Goal: Task Accomplishment & Management: Use online tool/utility

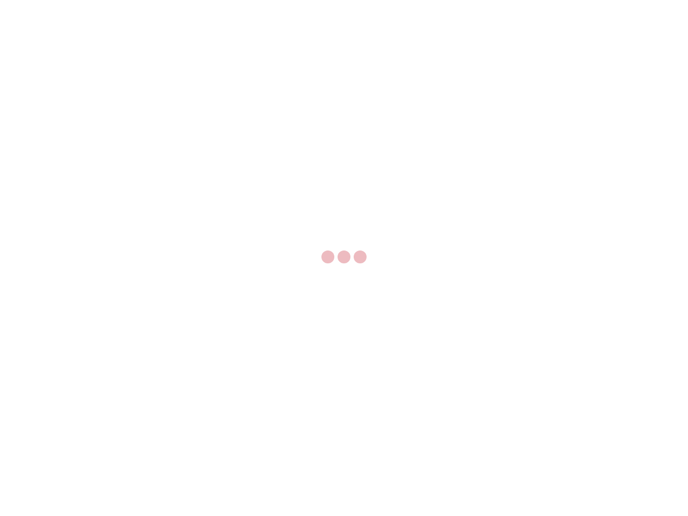
select select "US"
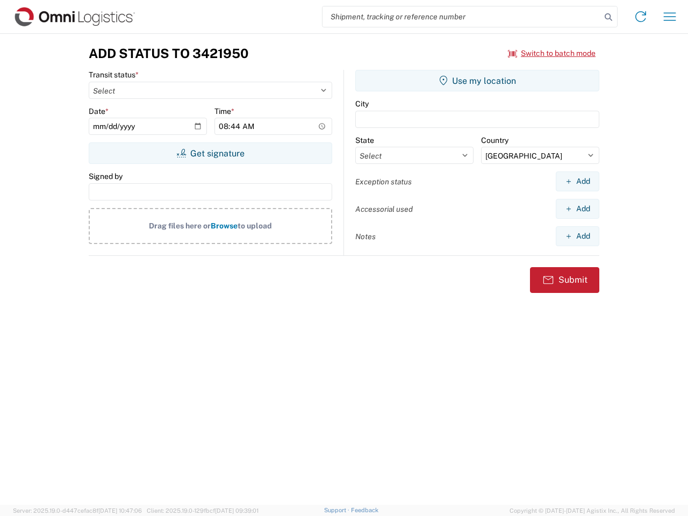
click at [462, 17] on input "search" at bounding box center [462, 16] width 278 height 20
click at [609, 17] on icon at bounding box center [608, 17] width 15 height 15
click at [641, 17] on icon at bounding box center [640, 16] width 17 height 17
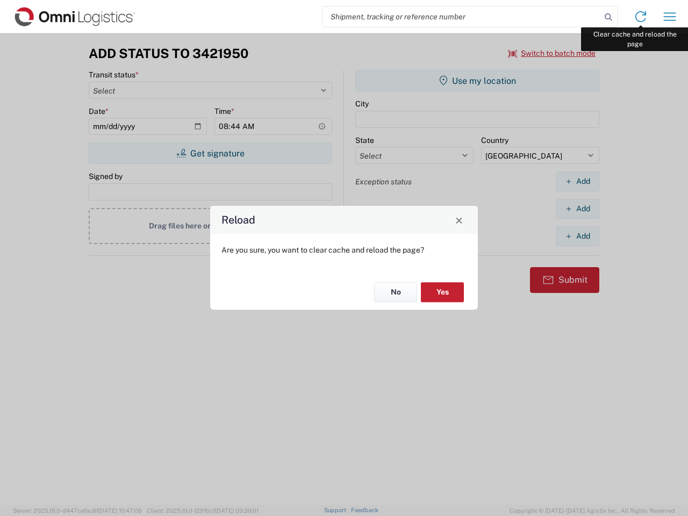
click at [670, 17] on div "Reload Are you sure, you want to clear cache and reload the page? No Yes" at bounding box center [344, 258] width 688 height 516
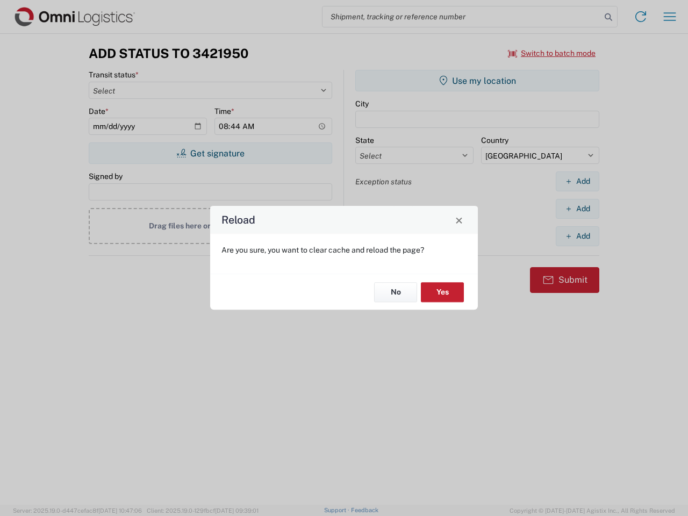
click at [552, 53] on div "Reload Are you sure, you want to clear cache and reload the page? No Yes" at bounding box center [344, 258] width 688 height 516
click at [210, 153] on div "Reload Are you sure, you want to clear cache and reload the page? No Yes" at bounding box center [344, 258] width 688 height 516
click at [477, 81] on div "Reload Are you sure, you want to clear cache and reload the page? No Yes" at bounding box center [344, 258] width 688 height 516
click at [577, 181] on div "Reload Are you sure, you want to clear cache and reload the page? No Yes" at bounding box center [344, 258] width 688 height 516
click at [577, 209] on div "Reload Are you sure, you want to clear cache and reload the page? No Yes" at bounding box center [344, 258] width 688 height 516
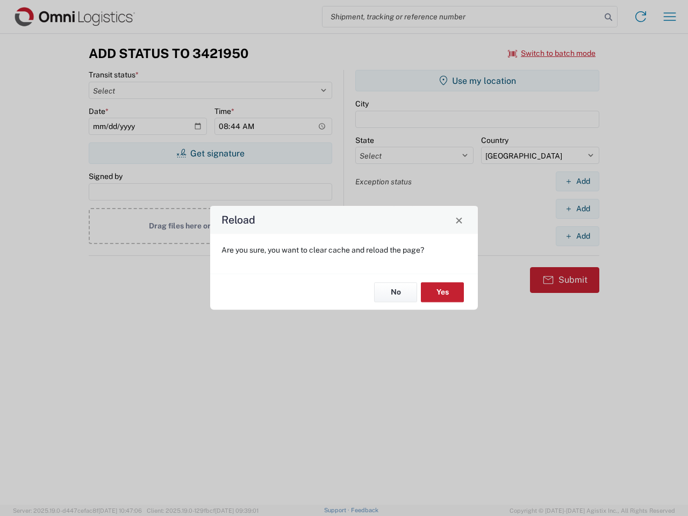
click at [577, 236] on div "Reload Are you sure, you want to clear cache and reload the page? No Yes" at bounding box center [344, 258] width 688 height 516
